Goal: Task Accomplishment & Management: Manage account settings

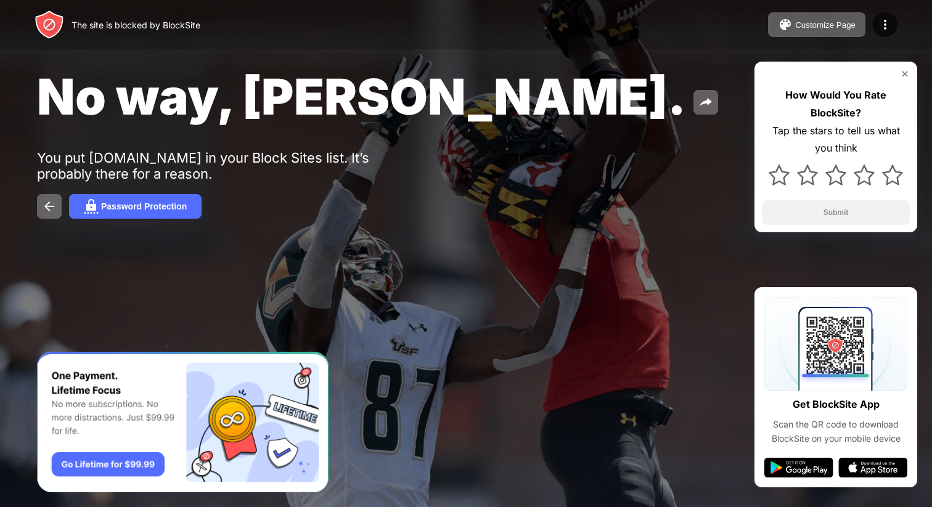
click at [215, 128] on div "No way, Jose. You put x.com in your Block Sites list. It’s probably there for a…" at bounding box center [466, 142] width 932 height 285
click at [150, 206] on div "Password Protection" at bounding box center [144, 207] width 86 height 10
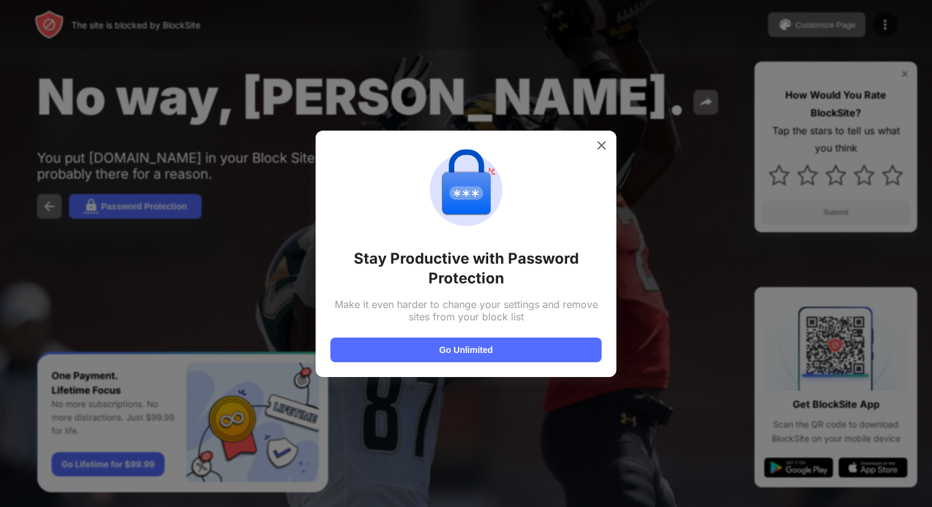
click at [579, 102] on div at bounding box center [466, 253] width 932 height 507
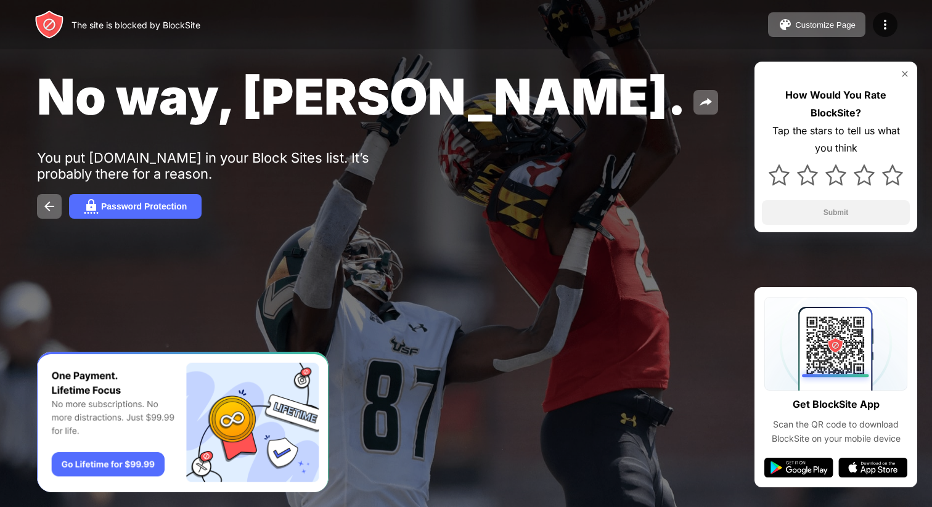
click at [457, 67] on div "No way, Jose." at bounding box center [380, 97] width 687 height 60
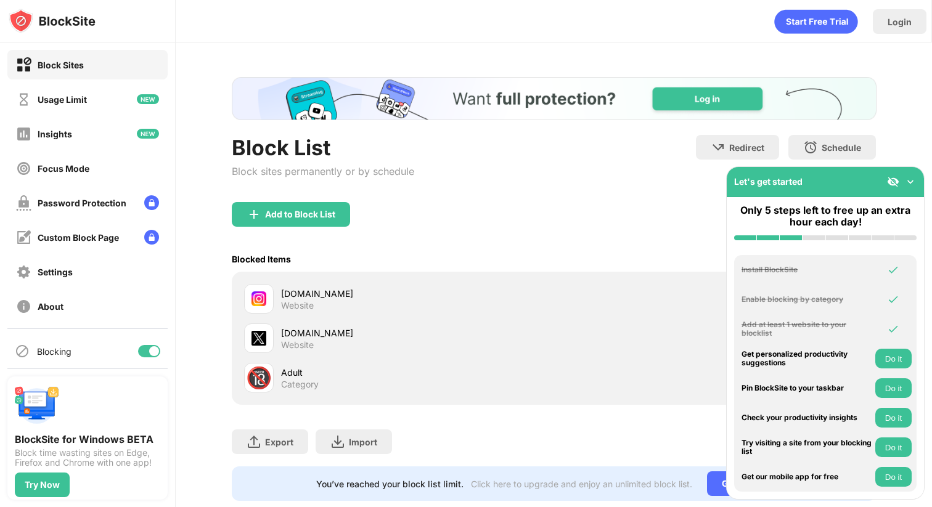
scroll to position [28, 0]
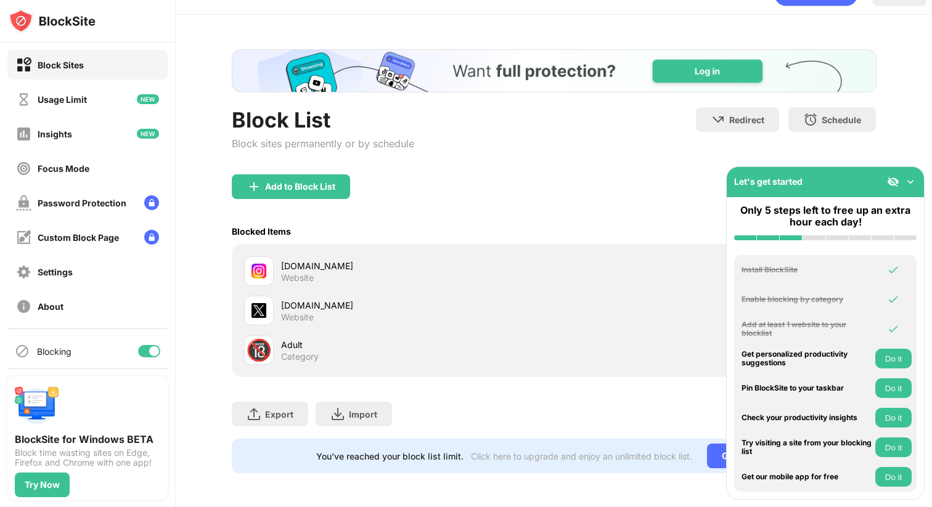
click at [915, 184] on img at bounding box center [910, 182] width 12 height 12
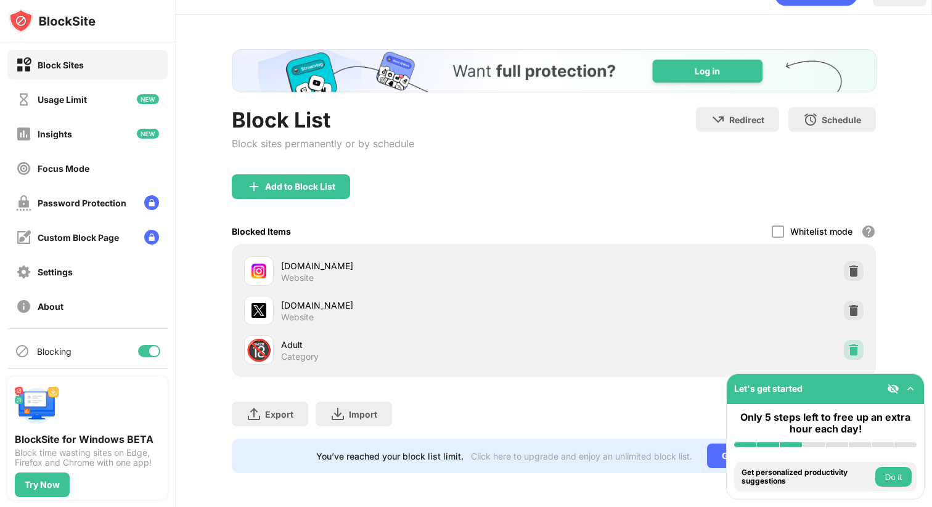
click at [857, 348] on img at bounding box center [853, 350] width 12 height 12
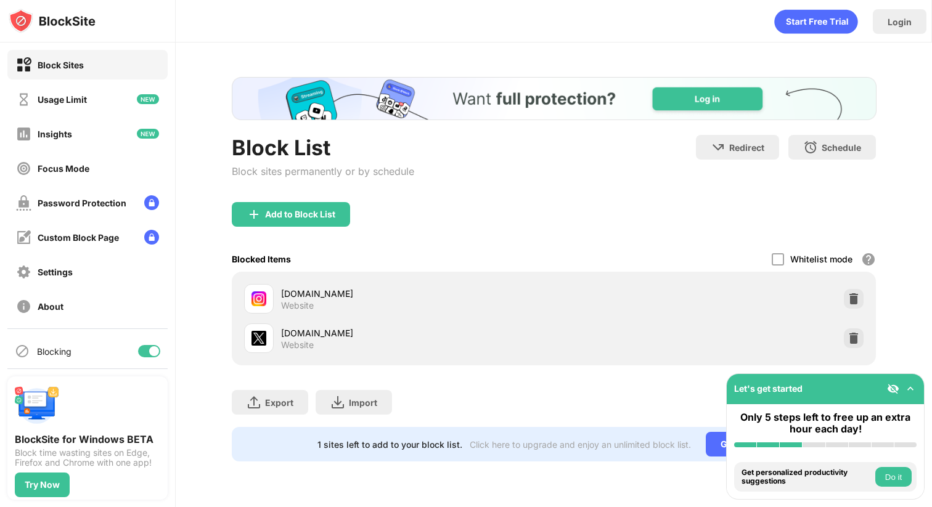
scroll to position [0, 0]
click at [854, 340] on img at bounding box center [853, 338] width 12 height 12
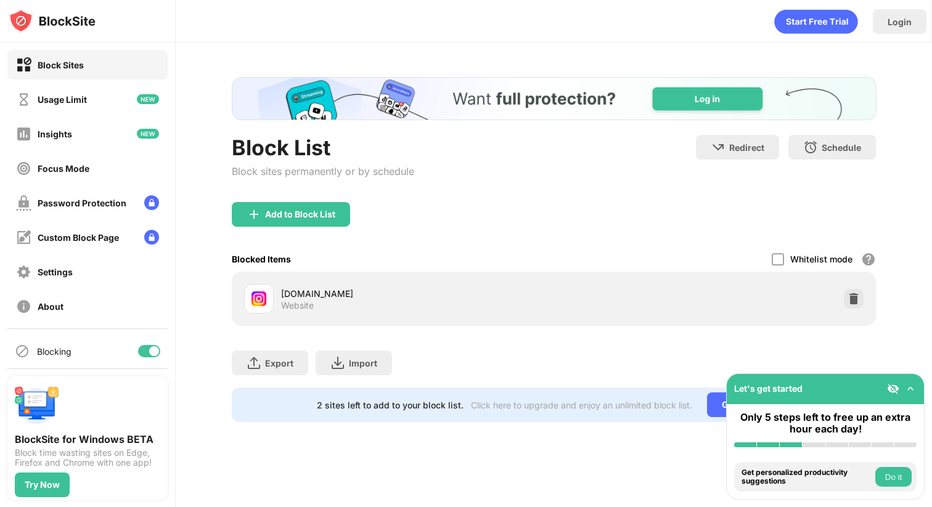
click at [629, 31] on div "Login" at bounding box center [554, 18] width 756 height 37
